Goal: Check status

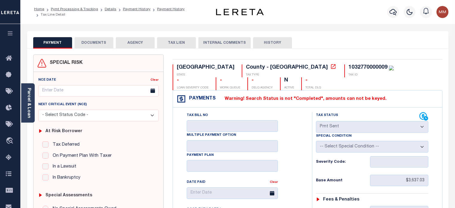
select select "SNT"
click at [392, 10] on icon "button" at bounding box center [393, 12] width 7 height 6
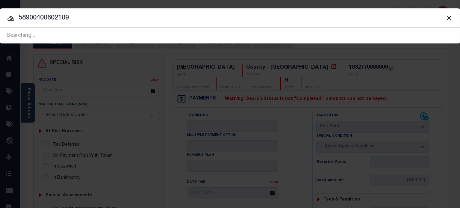
type input "5890040060210"
drag, startPoint x: 95, startPoint y: 19, endPoint x: -80, endPoint y: 18, distance: 174.6
drag, startPoint x: 446, startPoint y: 18, endPoint x: 364, endPoint y: 27, distance: 82.5
click at [446, 18] on button "Close" at bounding box center [449, 18] width 8 height 8
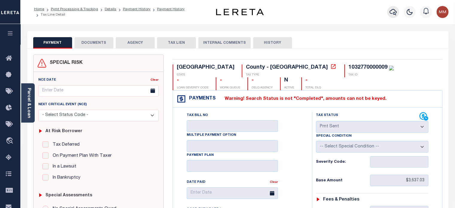
click at [394, 10] on icon "button" at bounding box center [393, 12] width 7 height 6
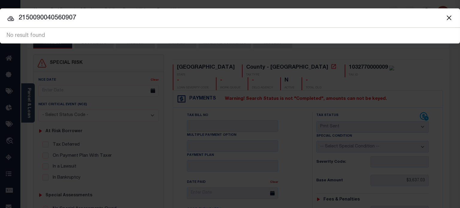
click at [104, 18] on input "2150090040560907" at bounding box center [230, 18] width 460 height 10
type input "2"
paste input "20.55.03.20_"
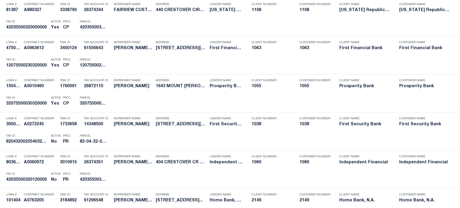
scroll to position [240, 0]
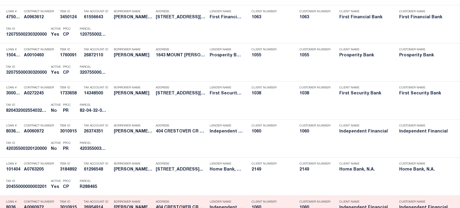
type input "20.55.03.20"
